Goal: Information Seeking & Learning: Learn about a topic

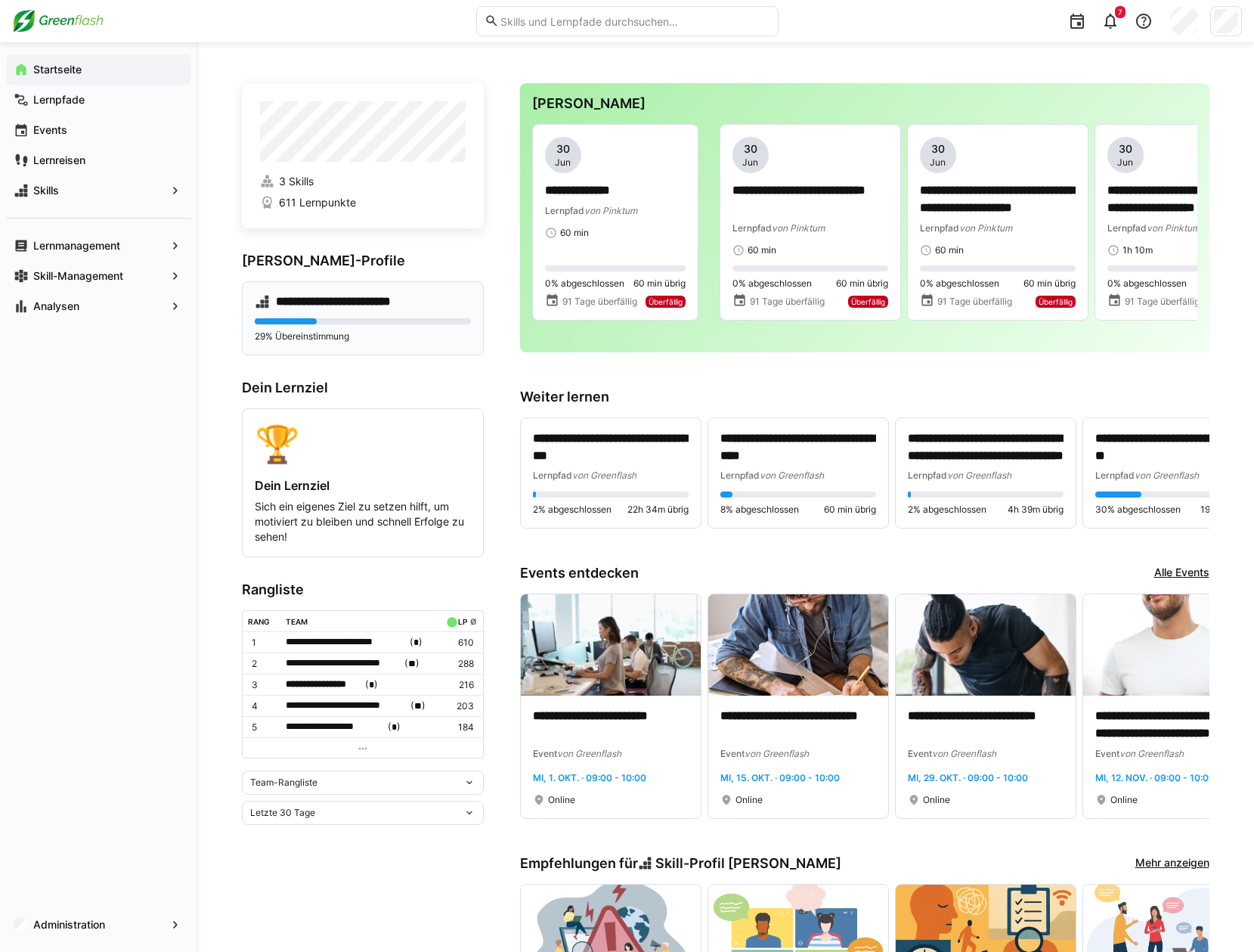
click at [351, 322] on eds-progress at bounding box center [363, 322] width 216 height 6
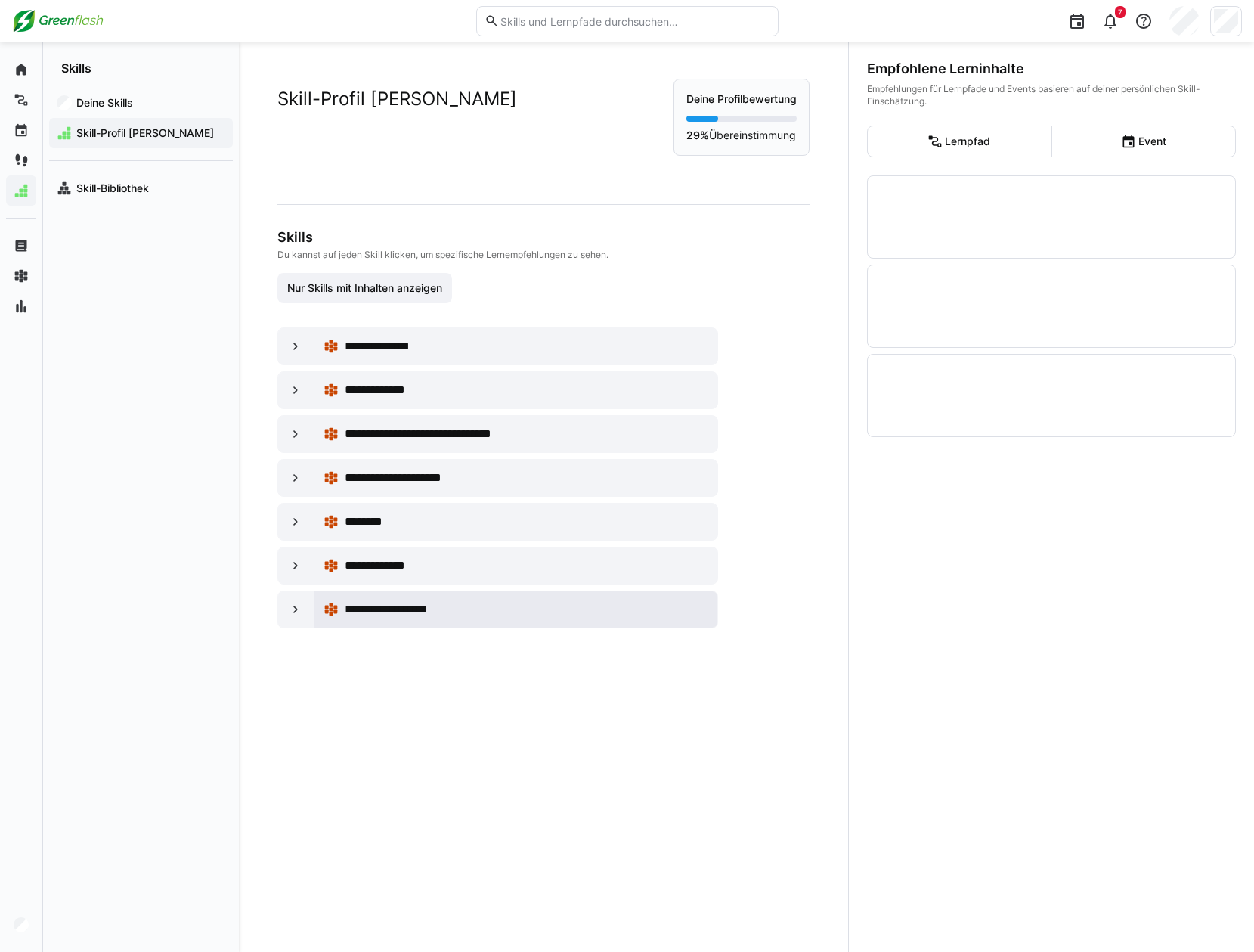
click at [437, 617] on span "**********" at bounding box center [399, 609] width 108 height 18
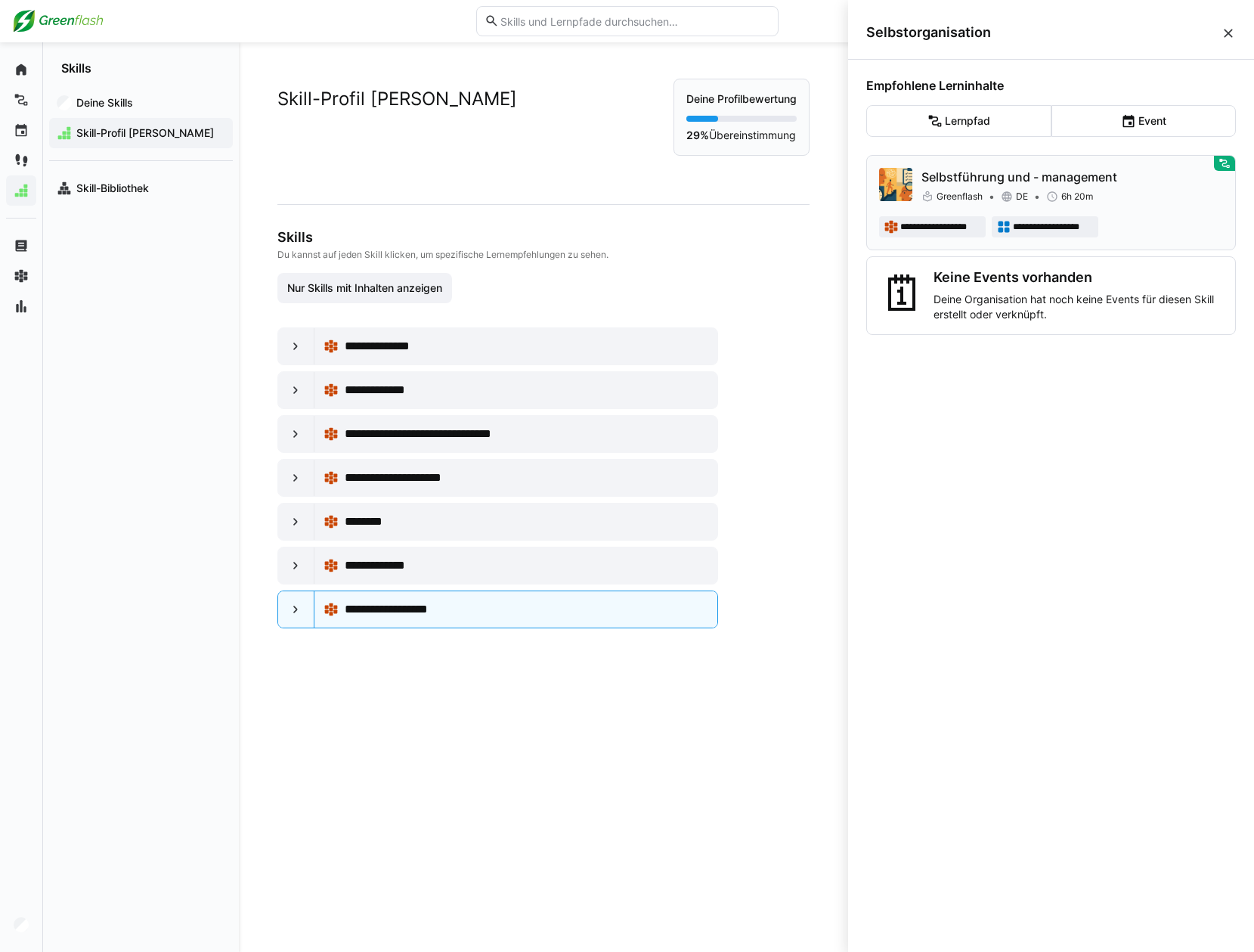
click at [1036, 182] on p "Selbstführung und - management" at bounding box center [1072, 177] width 302 height 18
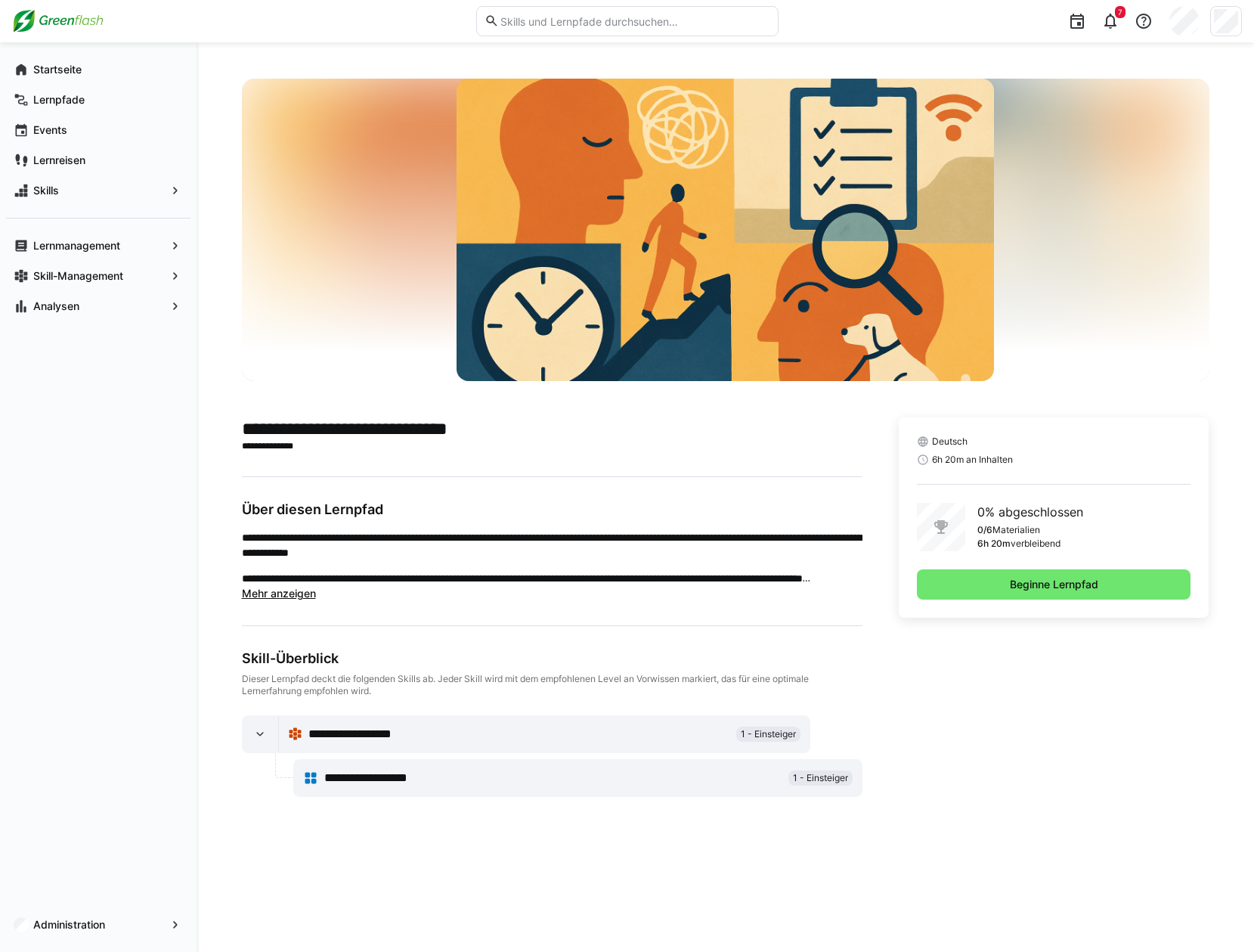
click at [297, 594] on span "Mehr anzeigen" at bounding box center [279, 593] width 74 height 13
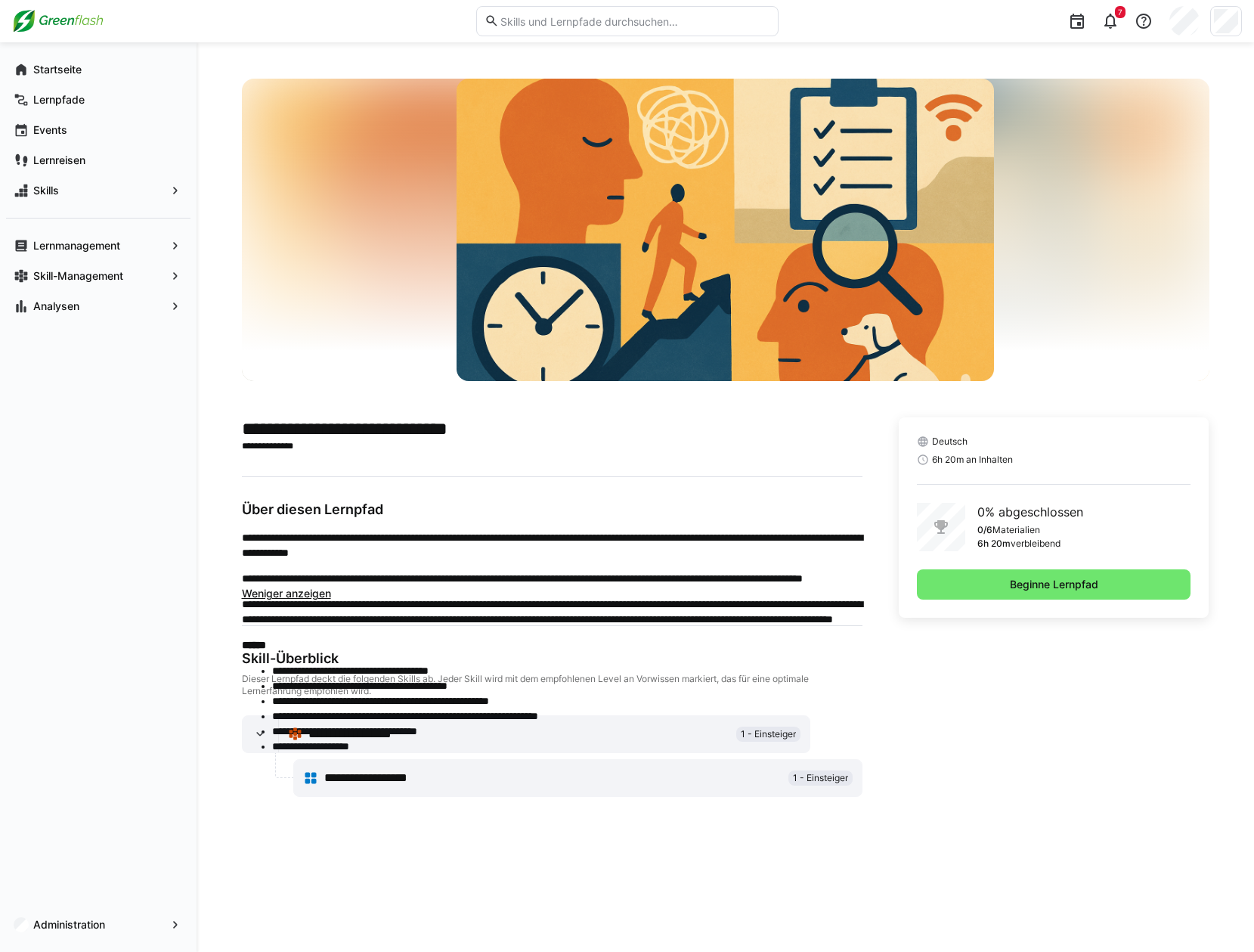
click at [1056, 577] on span "Beginne Lernpfad" at bounding box center [1054, 584] width 93 height 15
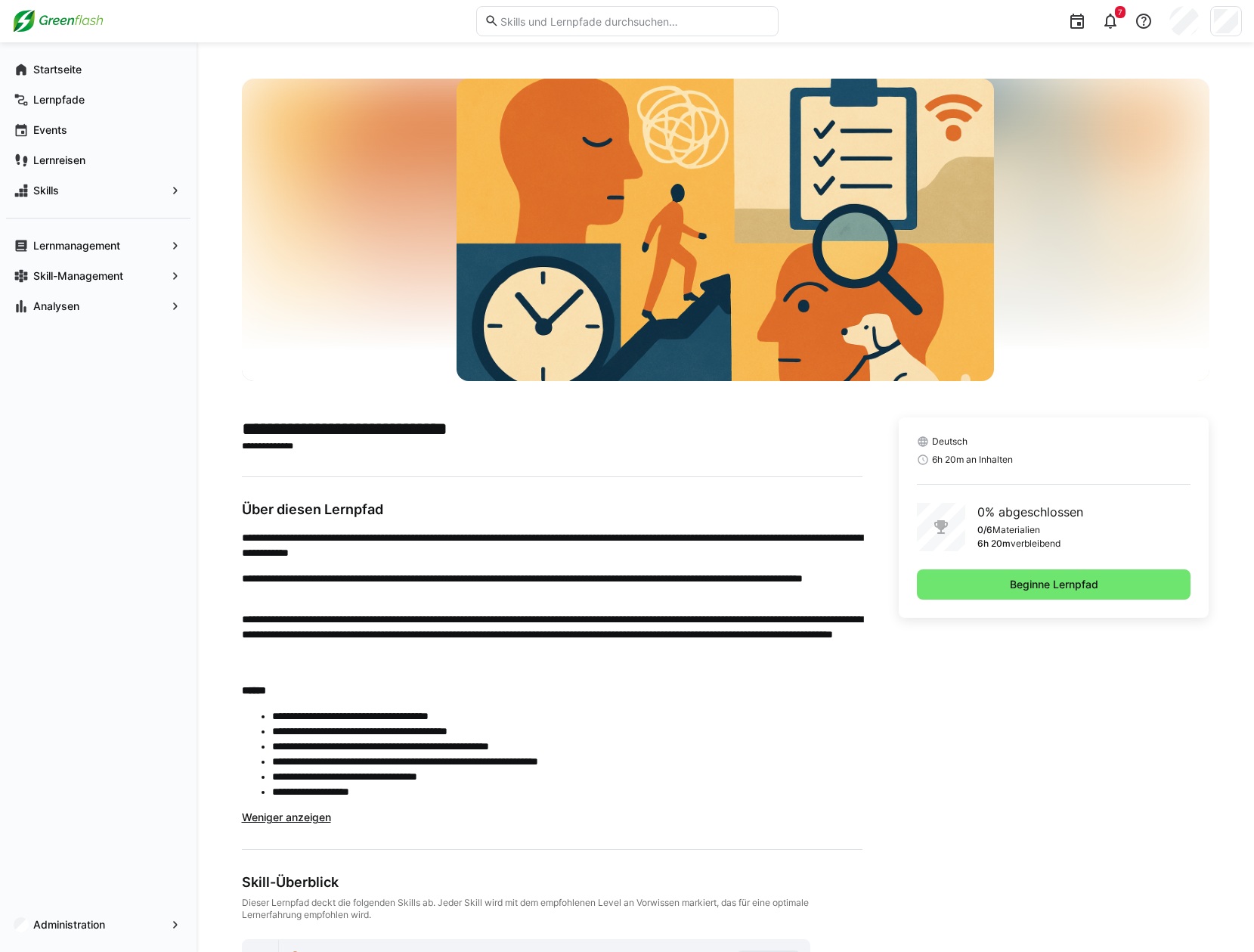
scroll to position [105, 0]
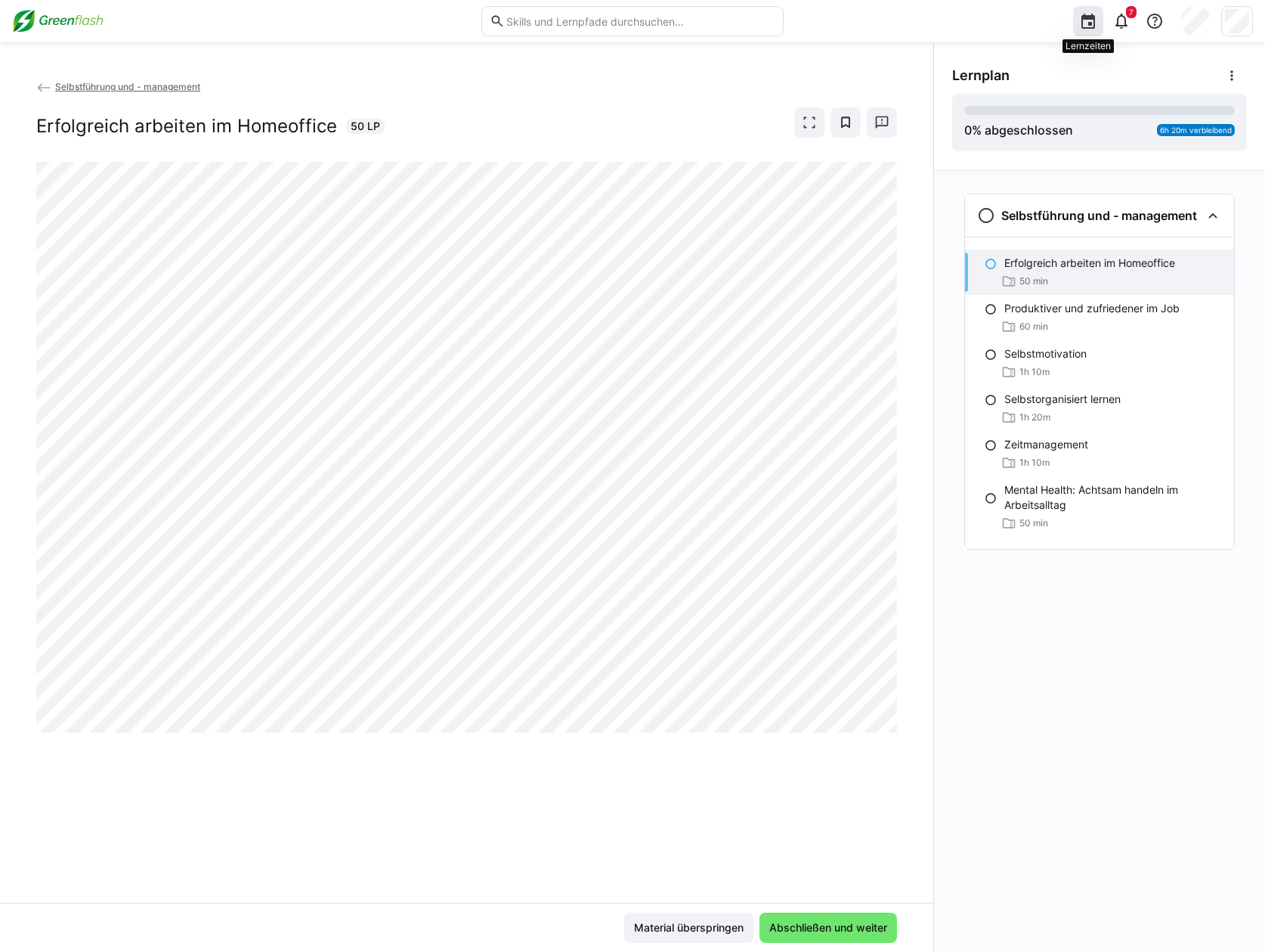
click at [1092, 25] on eds-icon at bounding box center [1089, 21] width 18 height 18
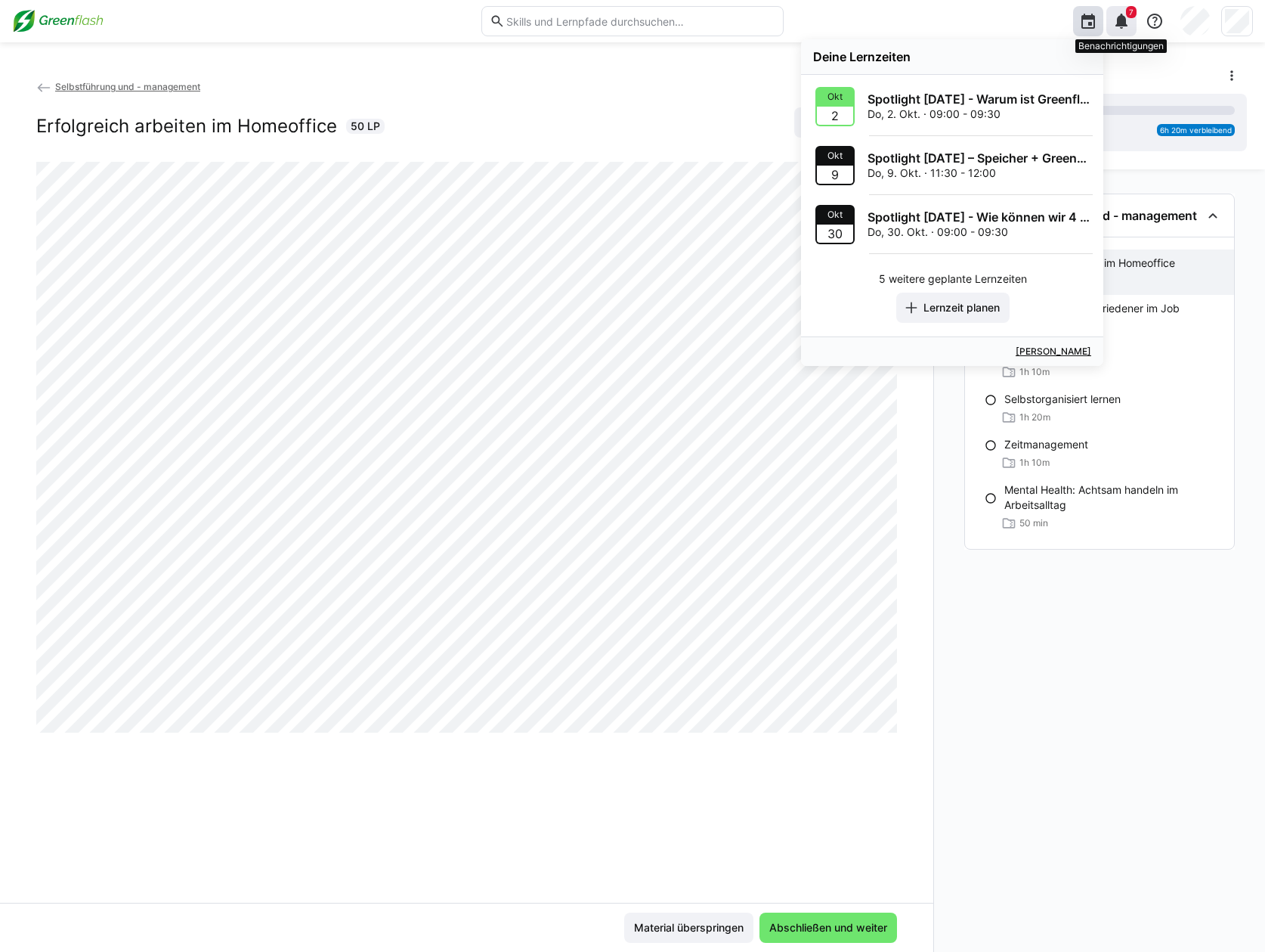
click at [1131, 26] on div "7" at bounding box center [1122, 21] width 30 height 30
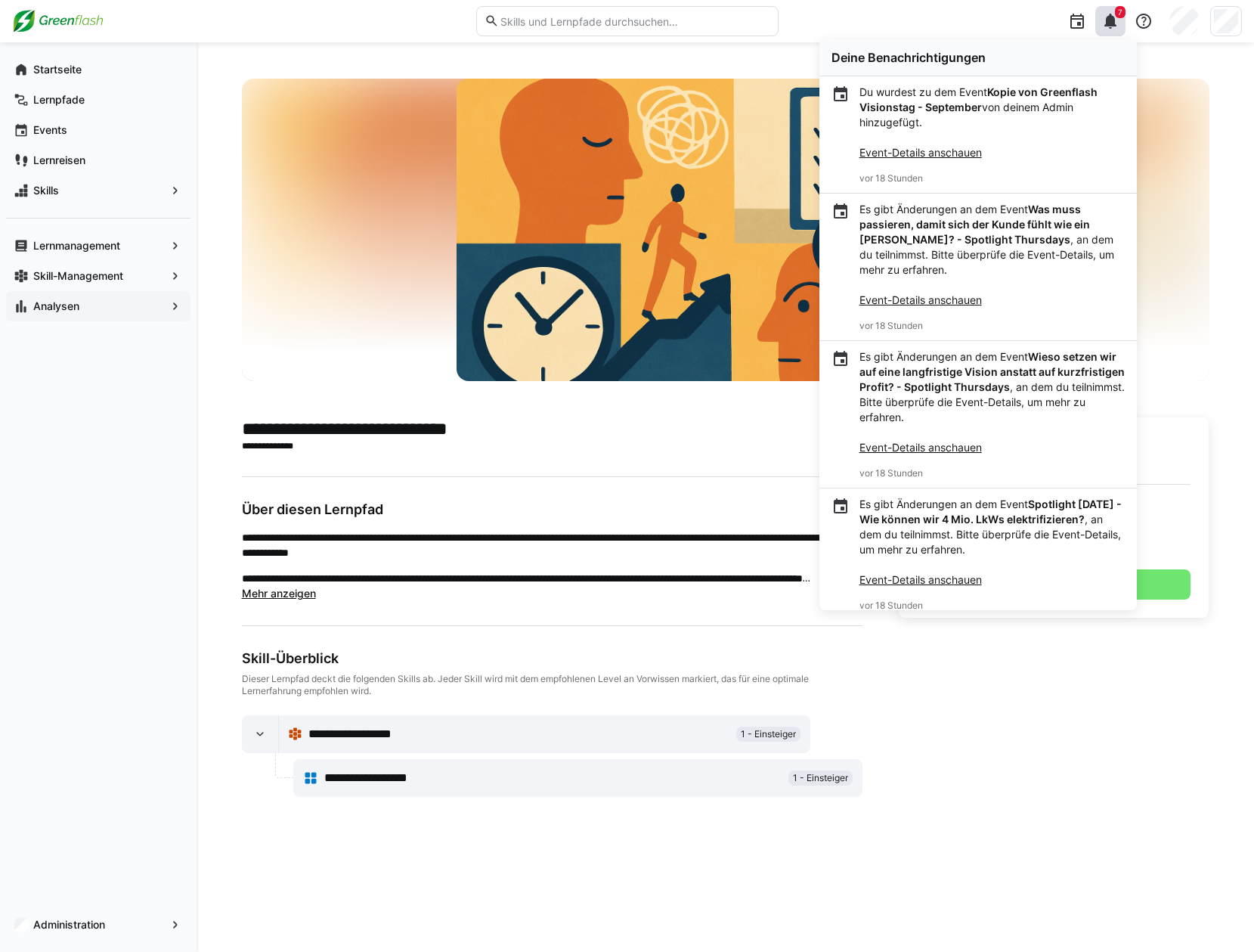
click at [0, 0] on app-navigation-label "Analysen" at bounding box center [0, 0] width 0 height 0
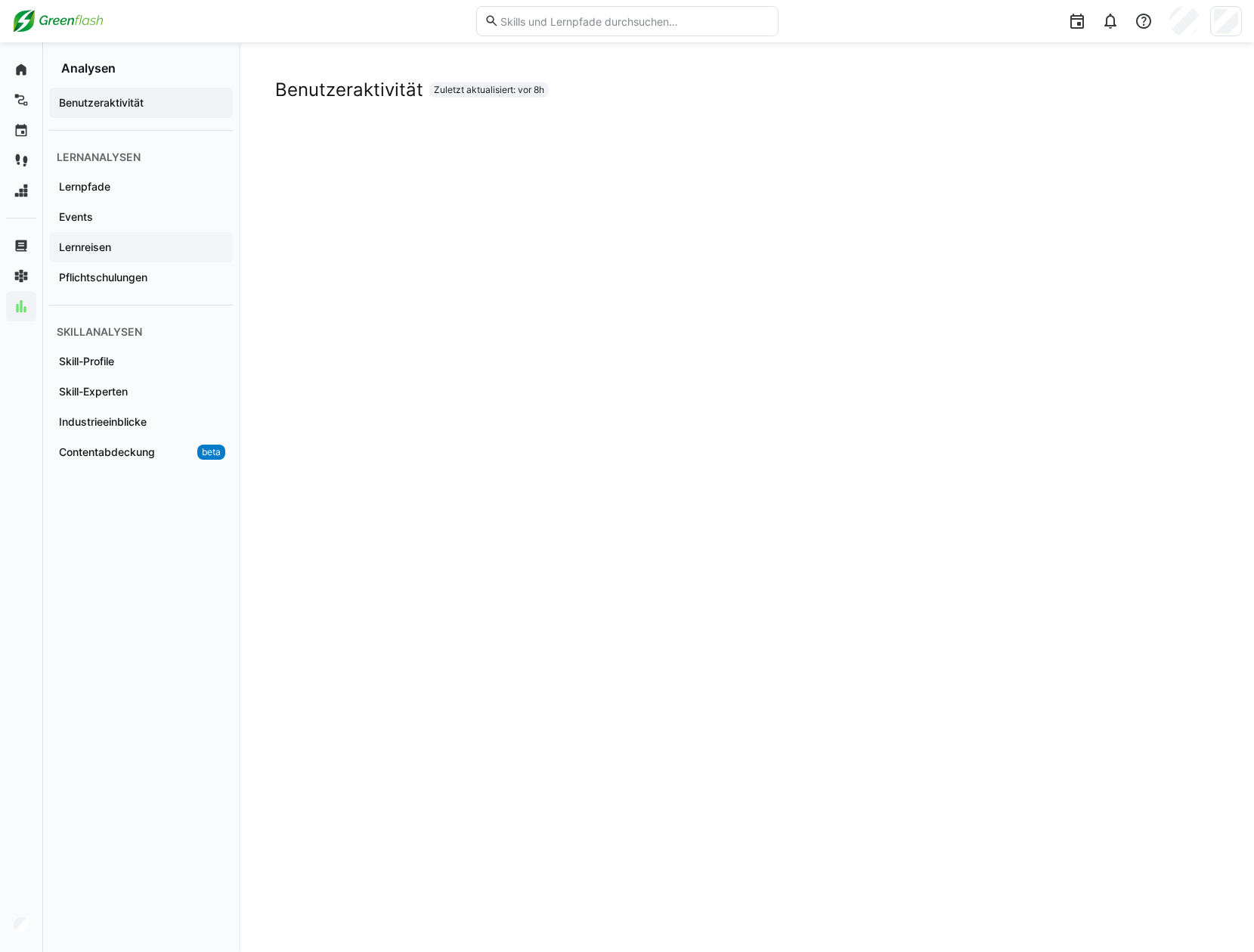
click at [0, 0] on app-navigation-label "Lernreisen" at bounding box center [0, 0] width 0 height 0
click at [104, 212] on span "Events" at bounding box center [141, 217] width 169 height 15
click at [0, 0] on app-navigation-label "Lernpfade" at bounding box center [0, 0] width 0 height 0
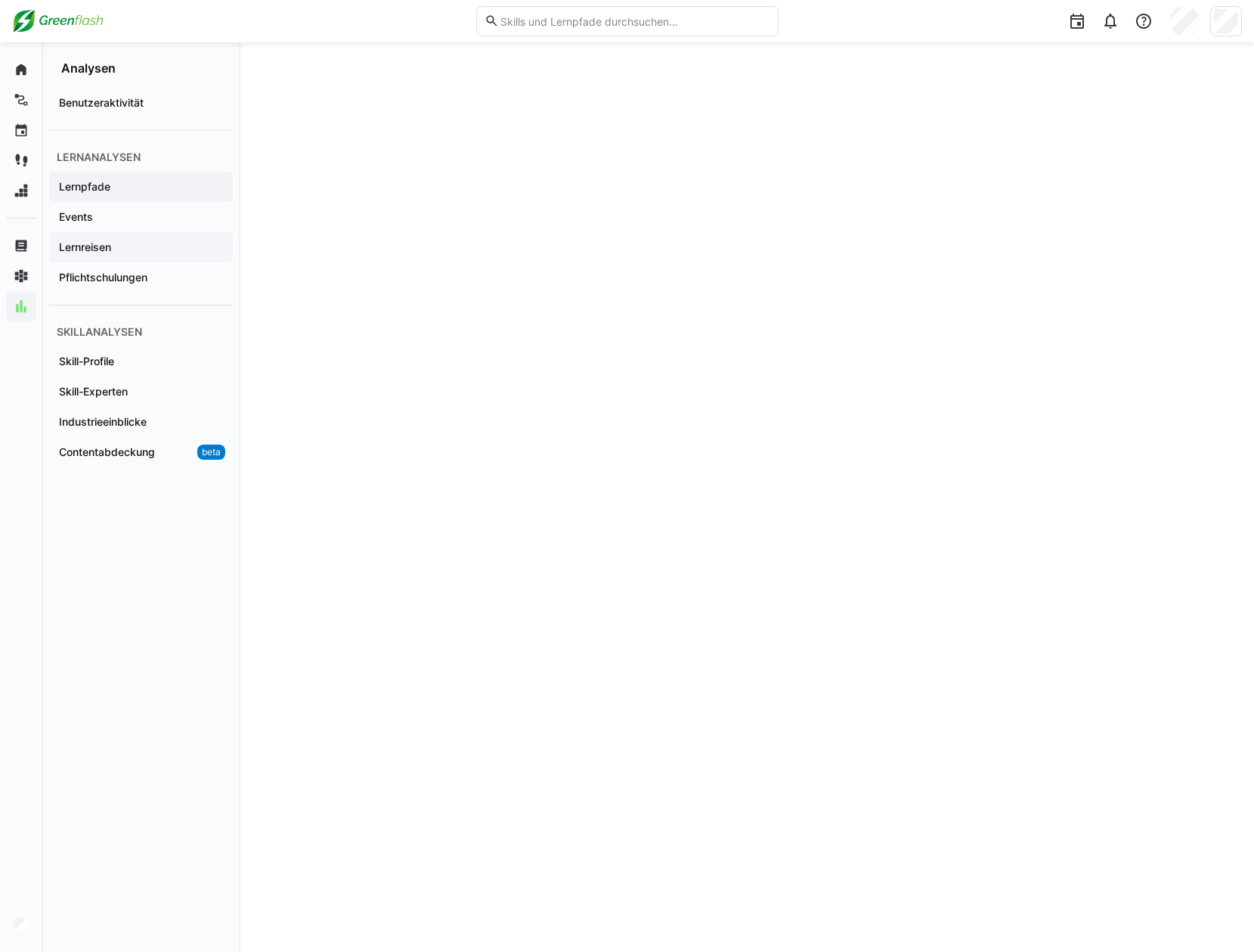
click at [0, 0] on app-navigation-label "Lernreisen" at bounding box center [0, 0] width 0 height 0
click at [0, 0] on app-navigation-label "Skill-Profile" at bounding box center [0, 0] width 0 height 0
click at [0, 0] on app-navigation-label "Skill-Experten" at bounding box center [0, 0] width 0 height 0
click at [0, 0] on app-navigation-label "Industrieeinblicke" at bounding box center [0, 0] width 0 height 0
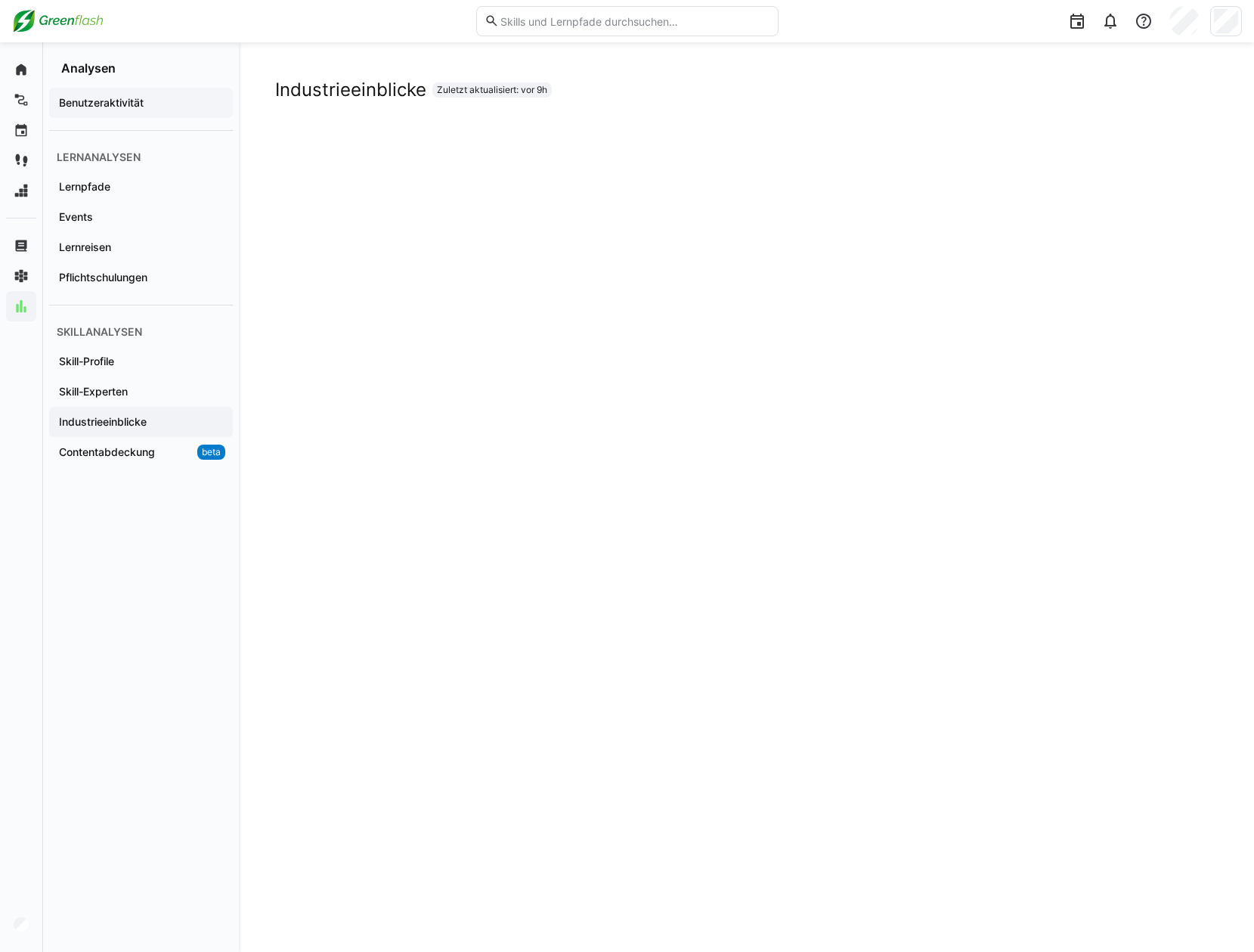
click at [0, 0] on app-navigation-label "Benutzeraktivität" at bounding box center [0, 0] width 0 height 0
